Goal: Task Accomplishment & Management: Use online tool/utility

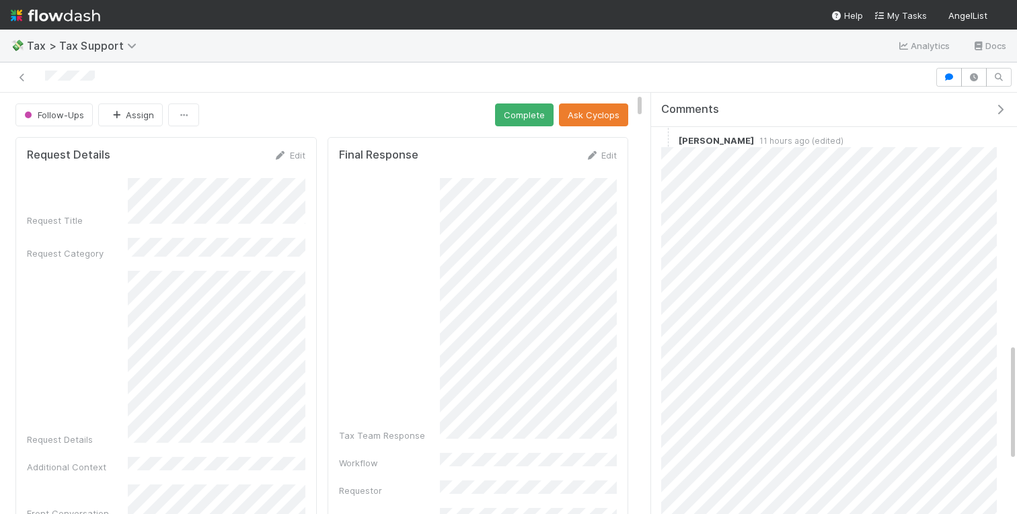
scroll to position [896, 0]
